Goal: Transaction & Acquisition: Purchase product/service

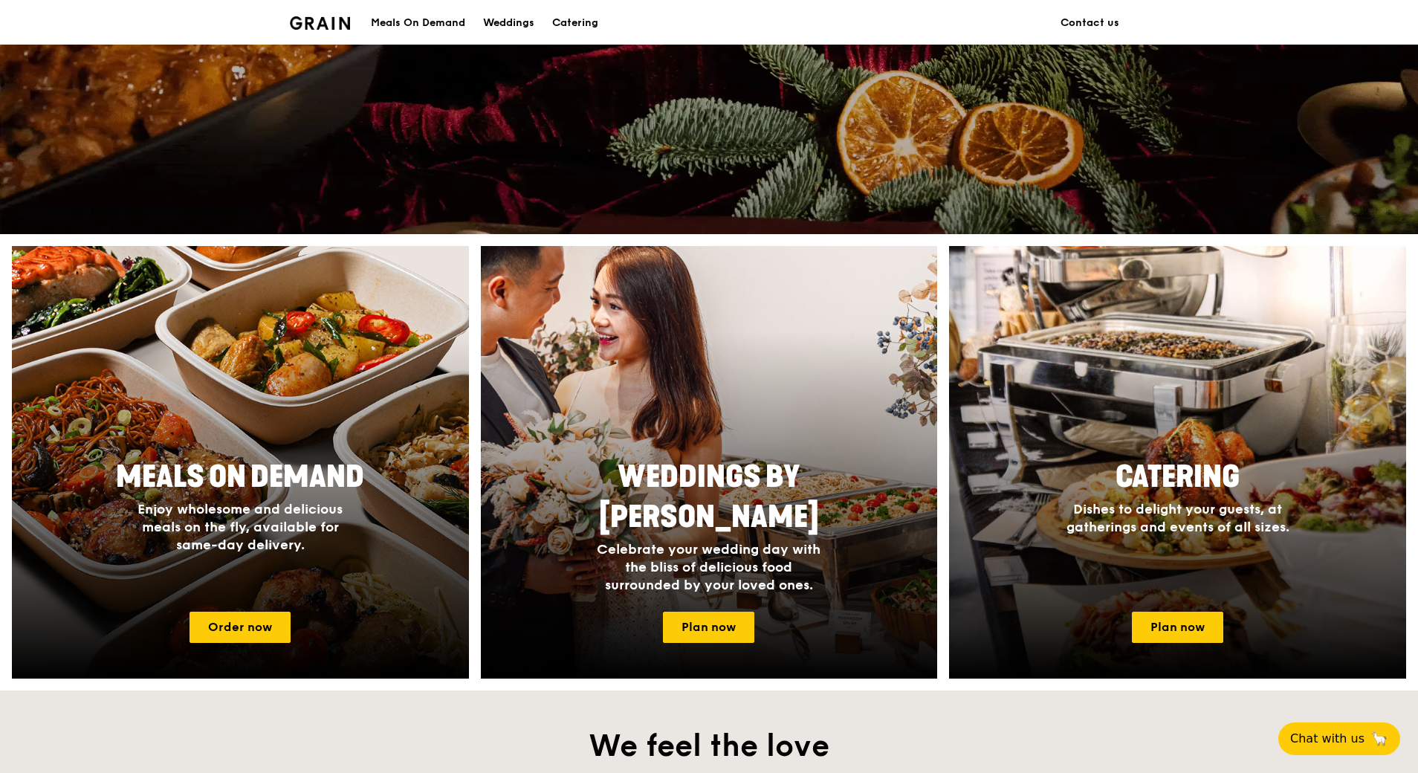
scroll to position [446, 0]
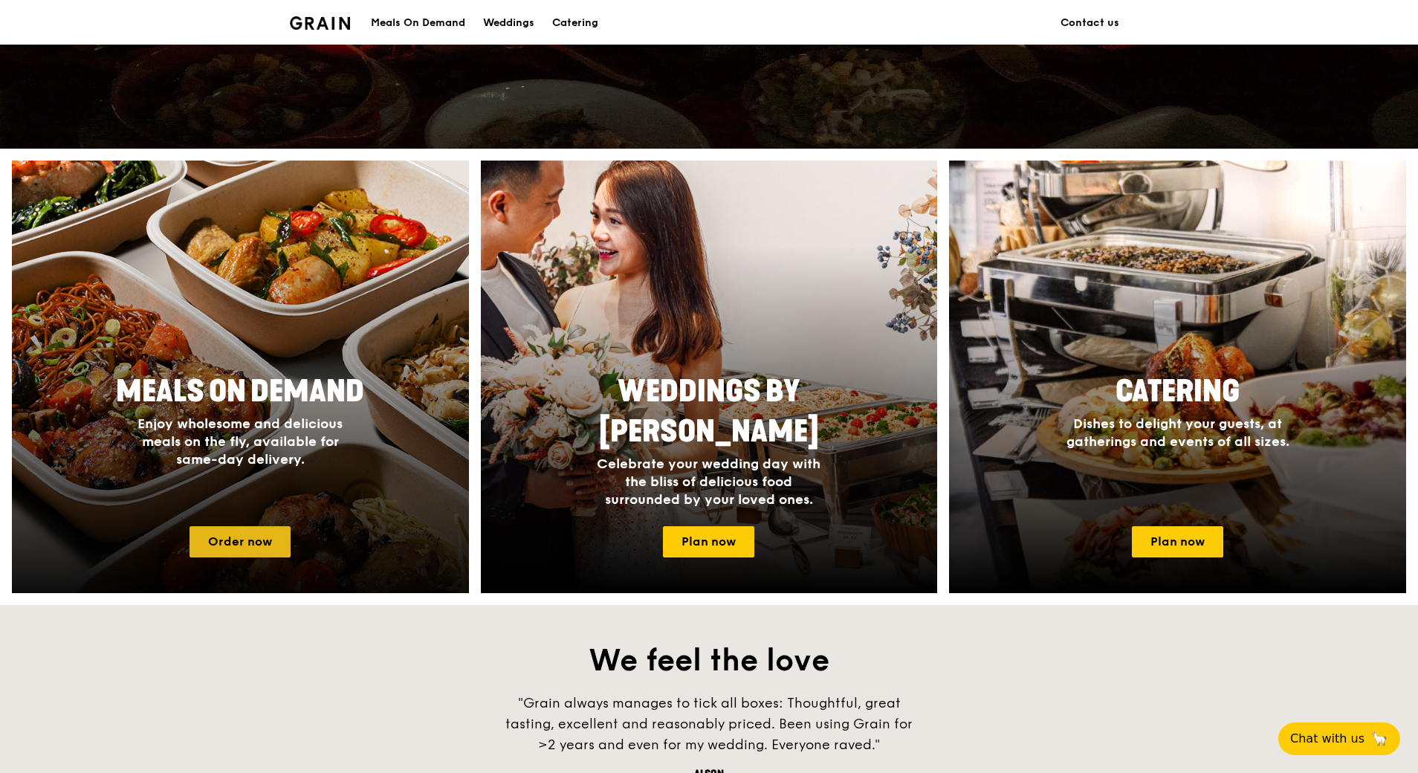
click at [267, 537] on link "Order now" at bounding box center [239, 541] width 101 height 31
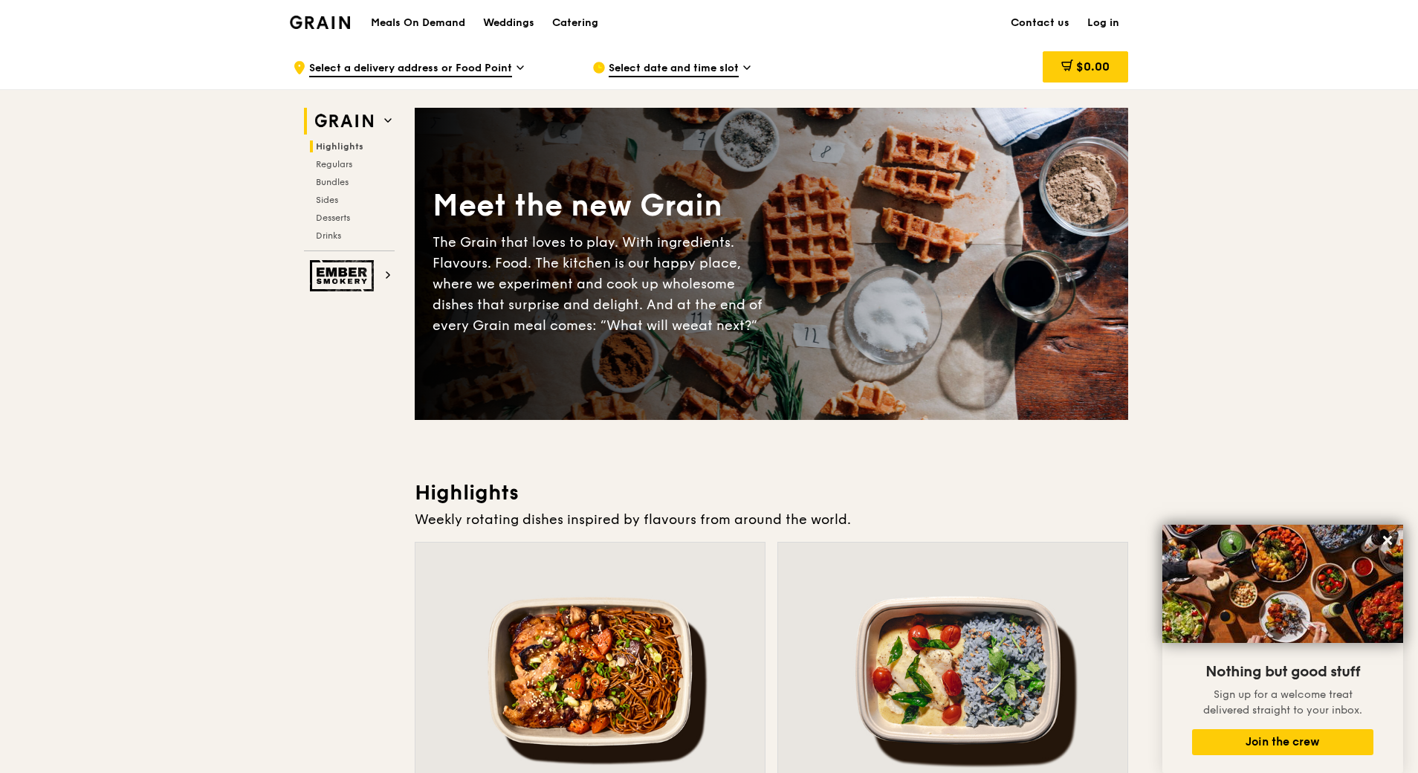
click at [375, 115] on img at bounding box center [344, 121] width 68 height 27
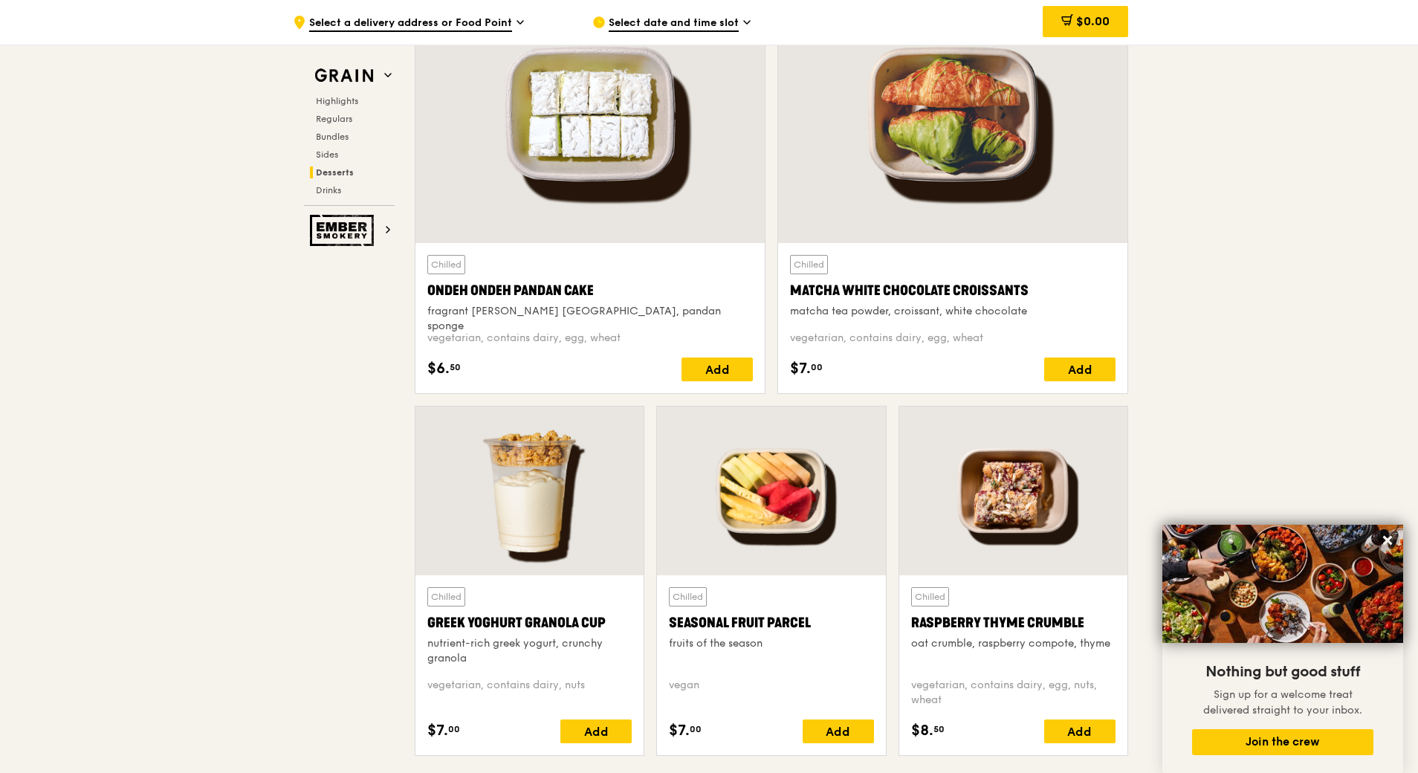
scroll to position [4358, 0]
click at [747, 20] on icon at bounding box center [746, 22] width 7 height 13
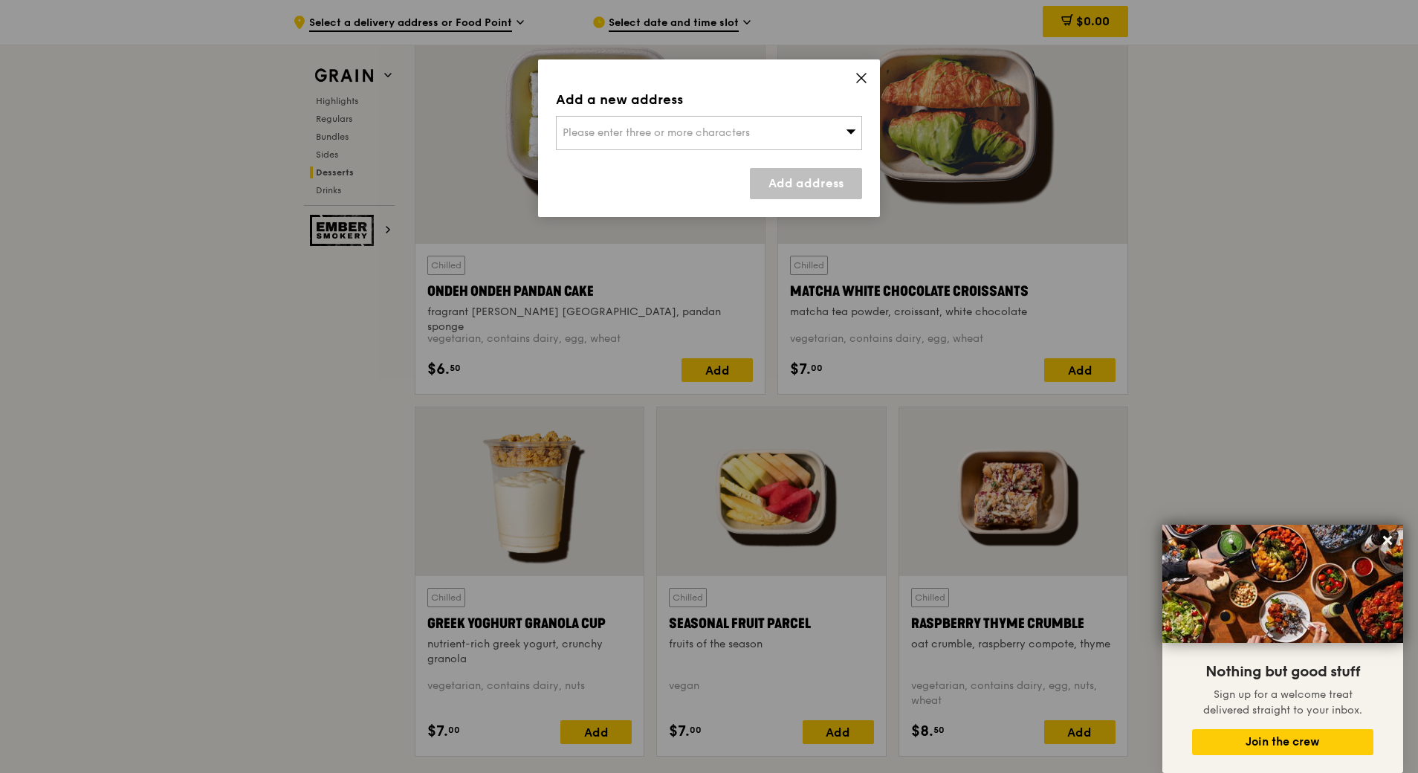
click at [862, 73] on icon at bounding box center [860, 77] width 13 height 13
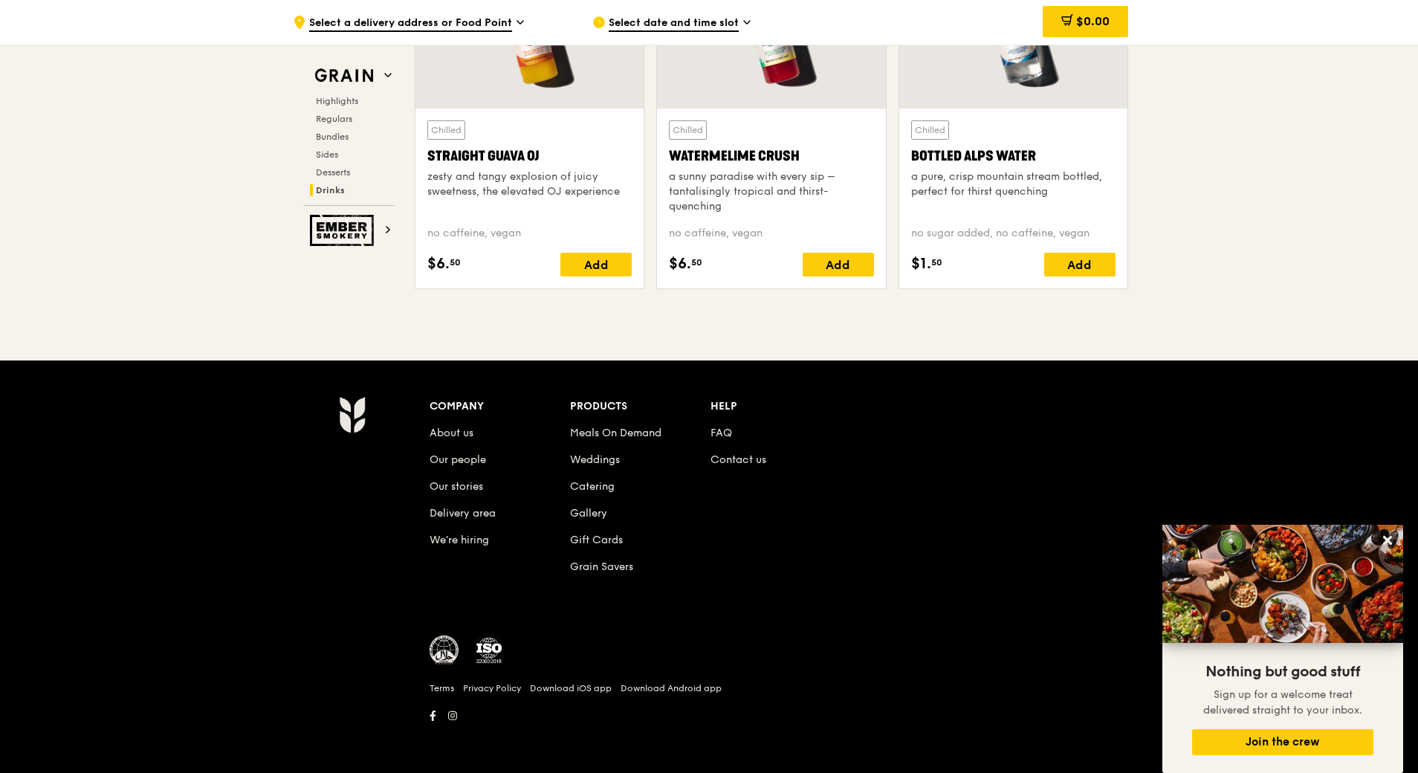
scroll to position [6004, 0]
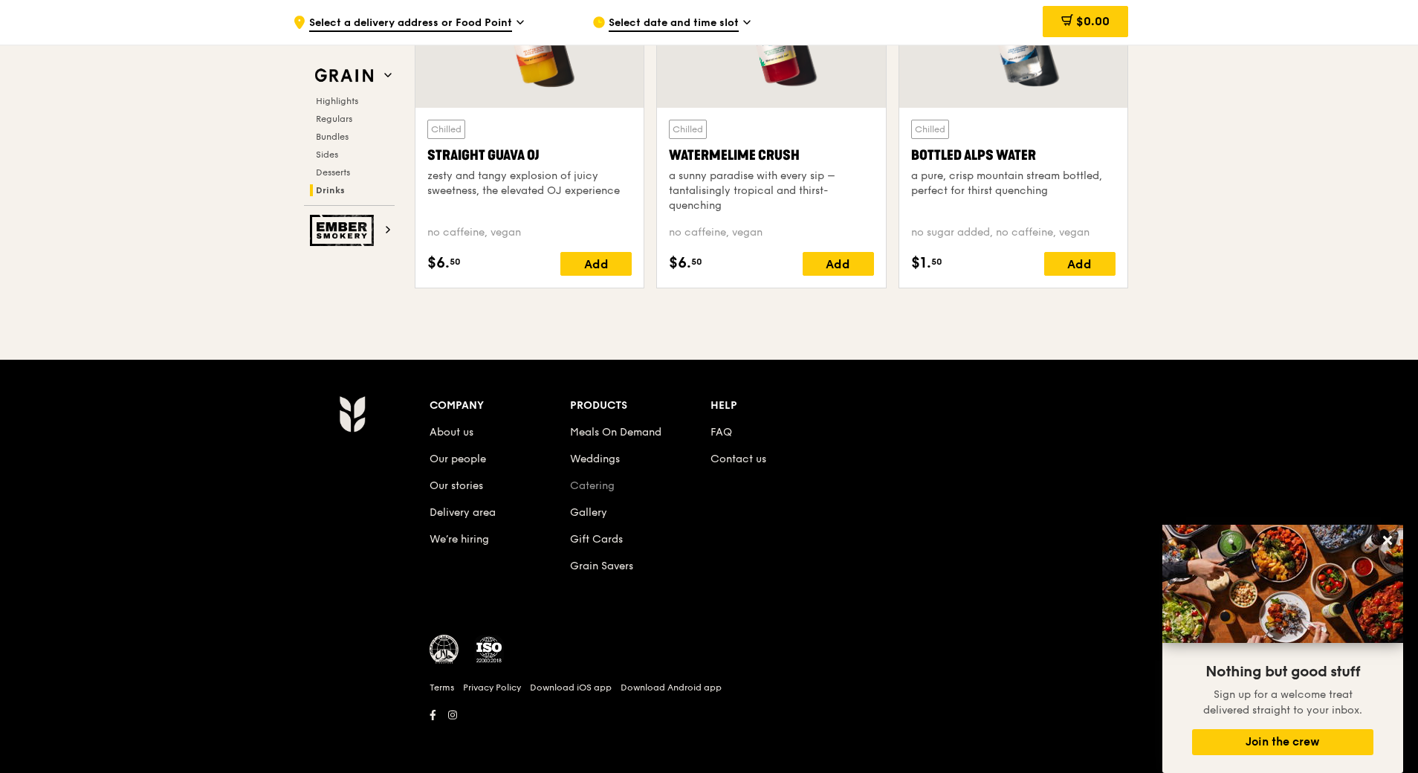
click at [596, 487] on link "Catering" at bounding box center [592, 485] width 45 height 13
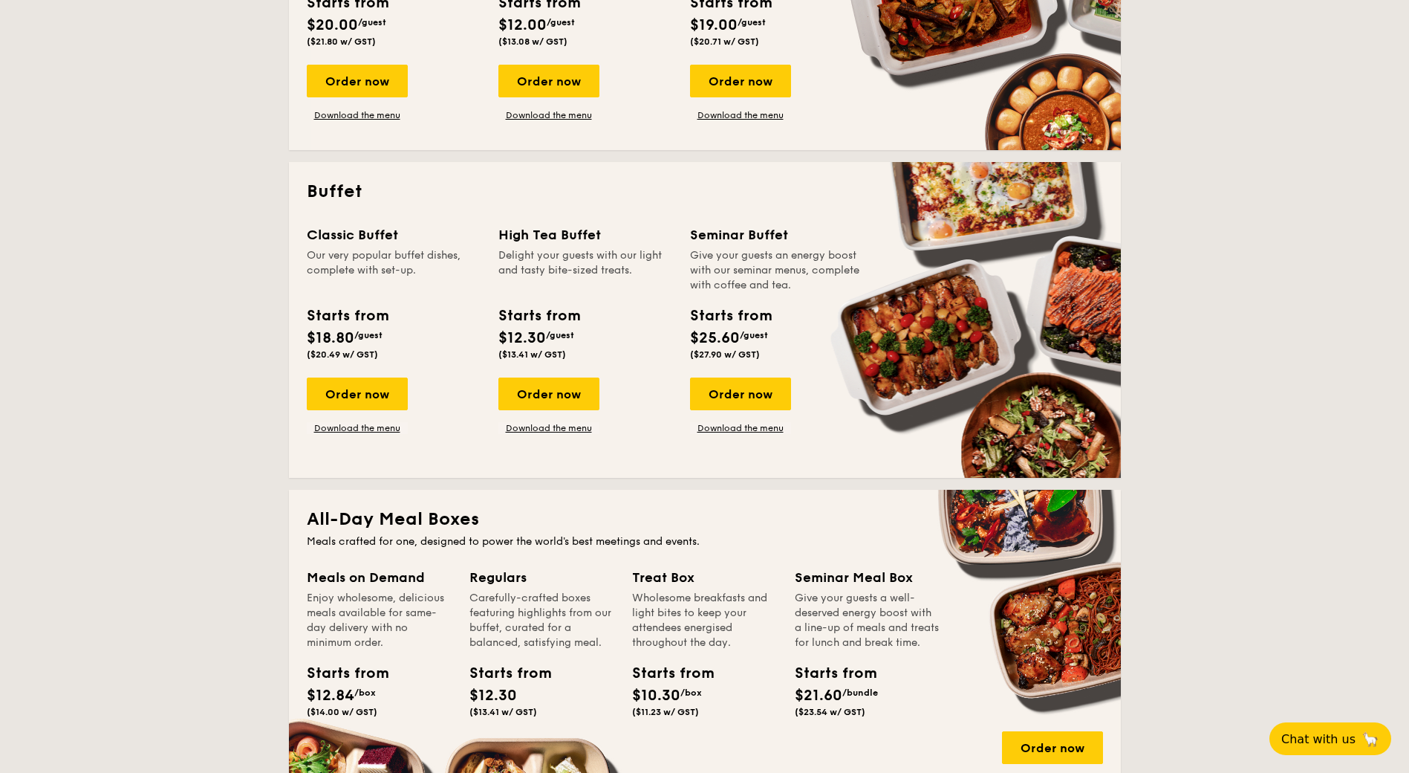
scroll to position [3257, 0]
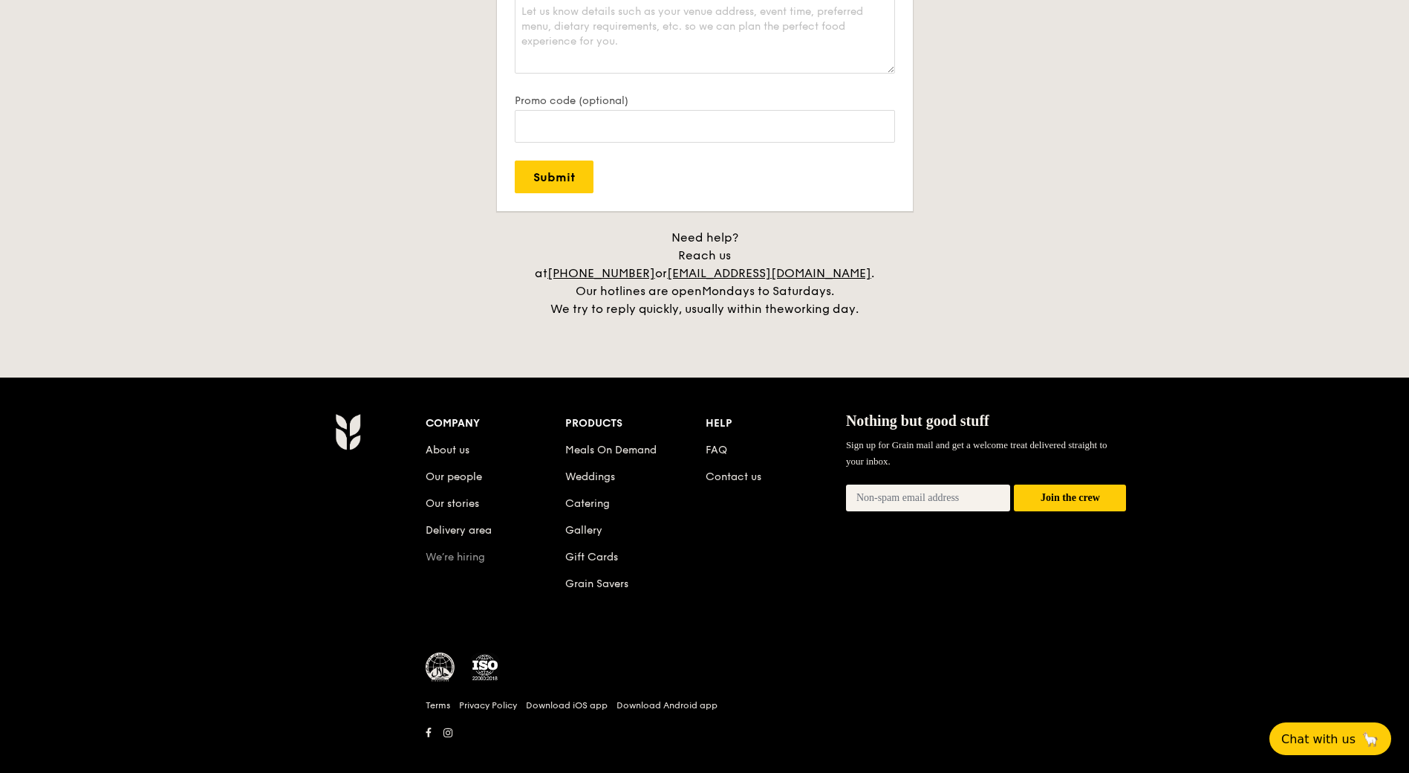
click at [466, 551] on link "We’re hiring" at bounding box center [455, 557] width 59 height 13
